Goal: Find specific page/section: Find specific page/section

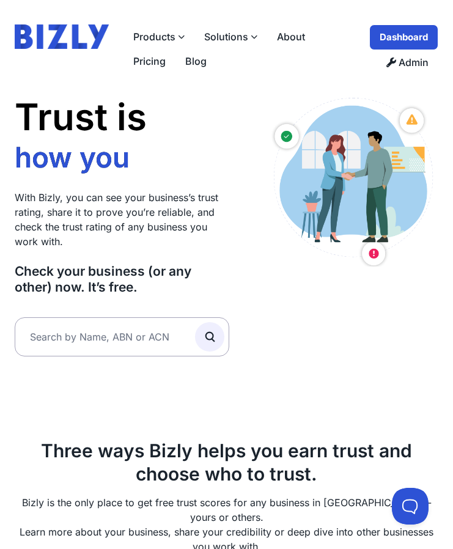
click at [367, 392] on div "Trust is how you stand out who you work with how you grow how you stand out Wit…" at bounding box center [226, 542] width 453 height 934
click at [293, 397] on div "Trust is how you stand out who you work with how you grow how you stand out Wit…" at bounding box center [226, 542] width 453 height 934
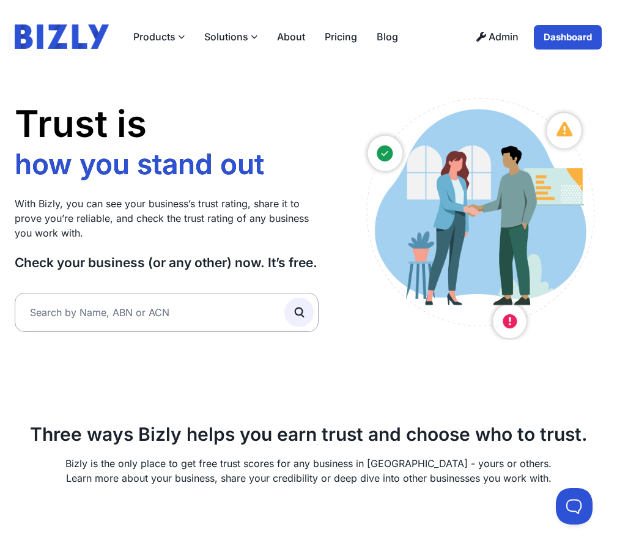
click at [452, 31] on link "Admin" at bounding box center [498, 37] width 62 height 26
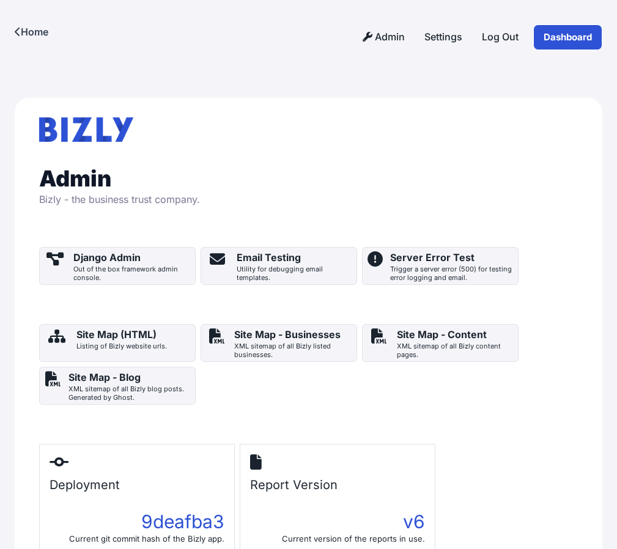
click at [449, 257] on div "Server Error Test" at bounding box center [451, 257] width 123 height 15
